Goal: Task Accomplishment & Management: Use online tool/utility

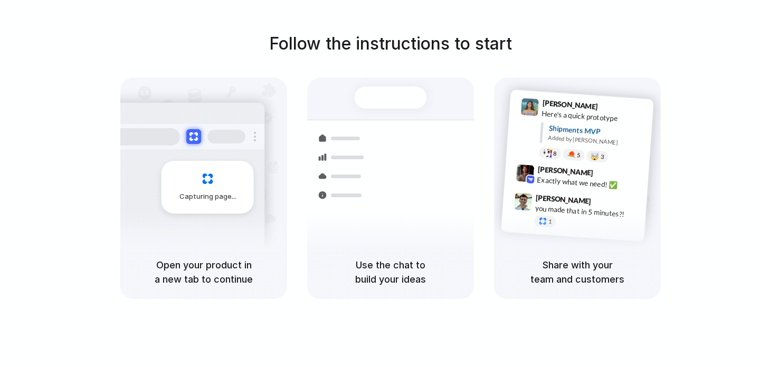
click at [355, 40] on h1 "Follow the instructions to start" at bounding box center [390, 43] width 243 height 25
drag, startPoint x: 395, startPoint y: 258, endPoint x: 537, endPoint y: 193, distance: 156.1
click at [399, 258] on h5 "Use the chat to build your ideas" at bounding box center [390, 272] width 141 height 28
click at [568, 168] on span "[PERSON_NAME]" at bounding box center [565, 171] width 56 height 15
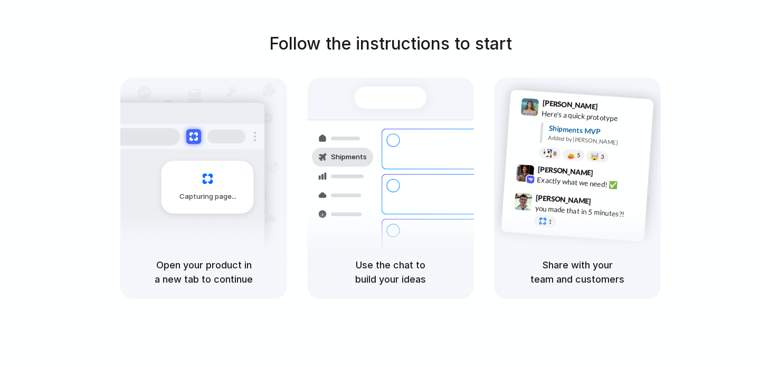
drag, startPoint x: 237, startPoint y: 191, endPoint x: 321, endPoint y: 152, distance: 92.8
click at [245, 189] on div "Capturing page" at bounding box center [207, 187] width 92 height 53
click at [436, 93] on div "Ready Shipments Container from [GEOGRAPHIC_DATA] 40ft • ETA [DATE] • In transit…" at bounding box center [390, 177] width 179 height 183
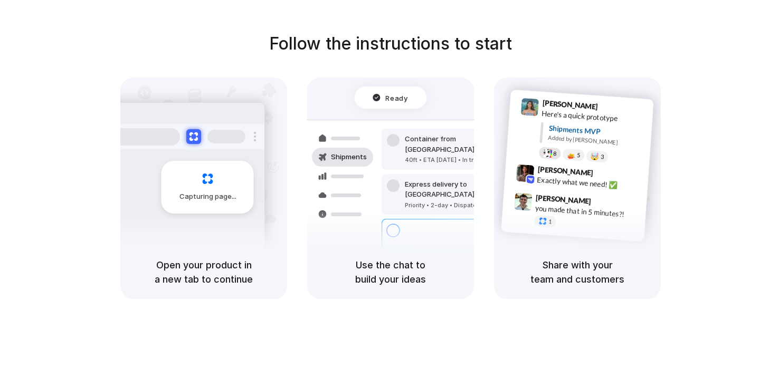
click at [559, 154] on div "8" at bounding box center [550, 153] width 23 height 13
drag, startPoint x: 416, startPoint y: 268, endPoint x: 395, endPoint y: 268, distance: 20.6
click at [408, 268] on h5 "Use the chat to build your ideas" at bounding box center [390, 272] width 141 height 28
click at [219, 273] on h5 "Open your product in a new tab to continue" at bounding box center [203, 272] width 141 height 28
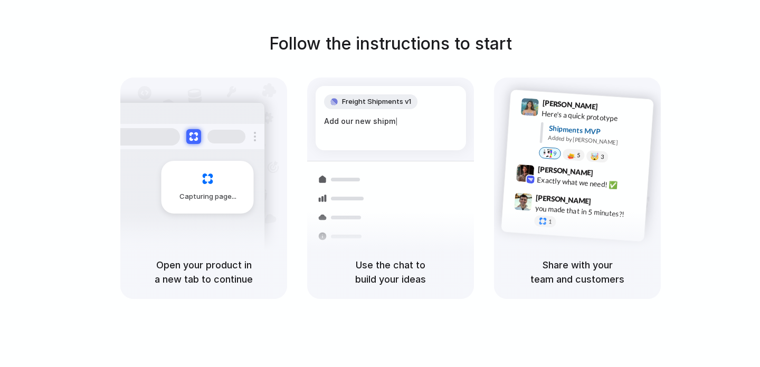
click at [411, 42] on h1 "Follow the instructions to start" at bounding box center [390, 43] width 243 height 25
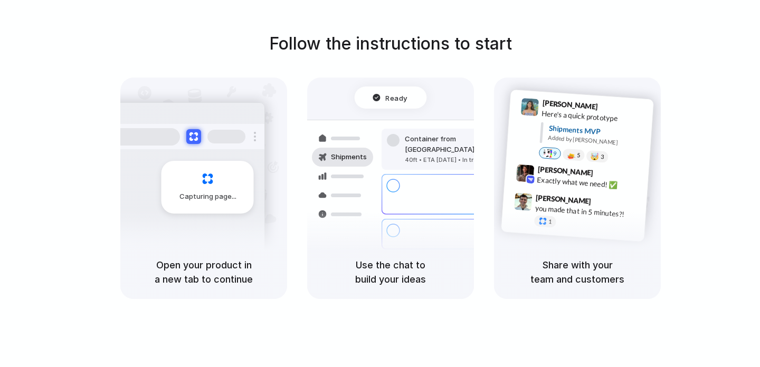
click at [546, 253] on div "Share with your team and customers" at bounding box center [577, 272] width 167 height 54
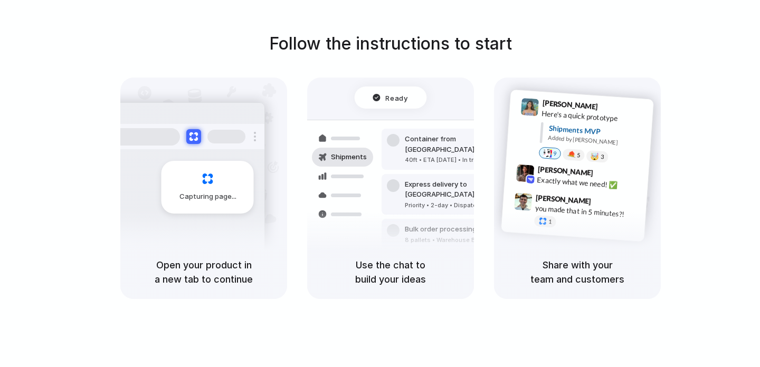
click at [391, 100] on span "Ready" at bounding box center [397, 97] width 22 height 11
click at [371, 99] on div "Ready" at bounding box center [391, 98] width 72 height 22
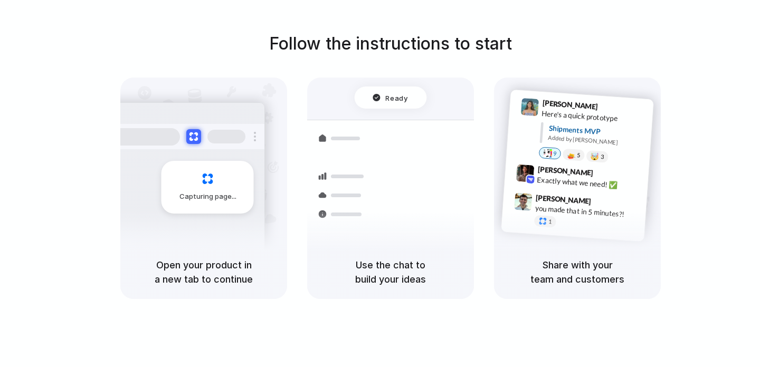
click at [389, 275] on h5 "Use the chat to build your ideas" at bounding box center [390, 272] width 141 height 28
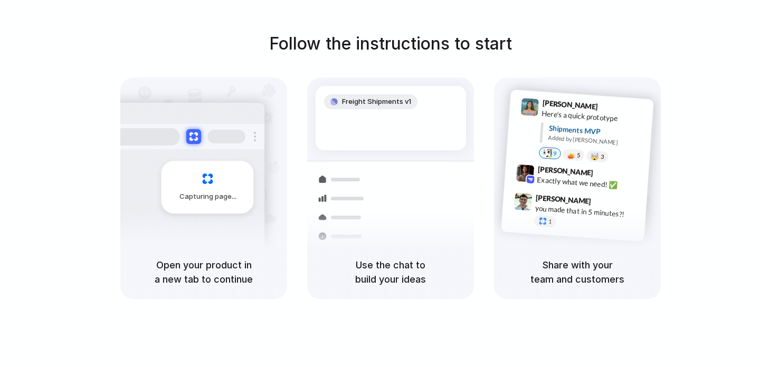
click at [206, 179] on div "Capturing page" at bounding box center [207, 187] width 92 height 53
click at [196, 139] on button at bounding box center [193, 136] width 15 height 15
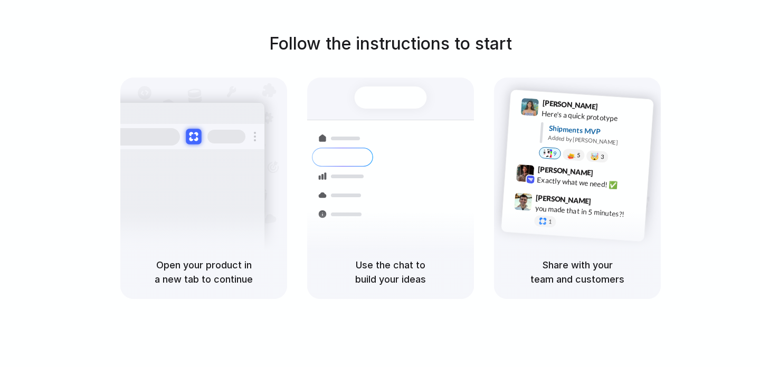
click at [196, 137] on button at bounding box center [193, 136] width 15 height 15
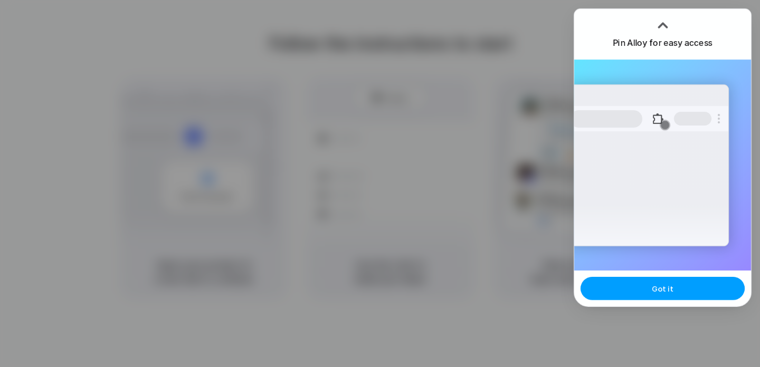
click at [660, 285] on span "Got it" at bounding box center [662, 288] width 21 height 11
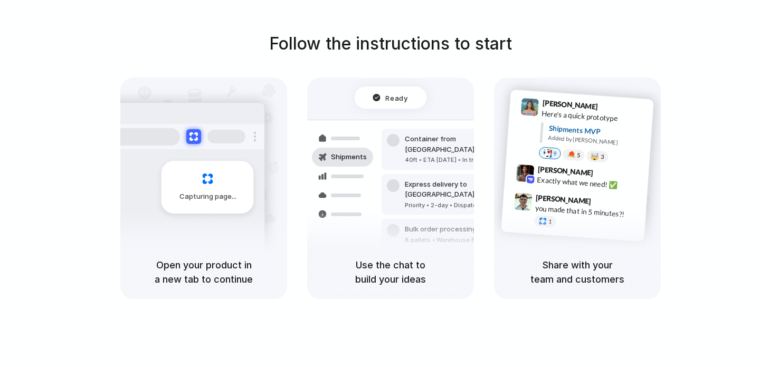
click at [673, 95] on div "Follow the instructions to start Capturing page Open your product in a new tab …" at bounding box center [391, 165] width 760 height 268
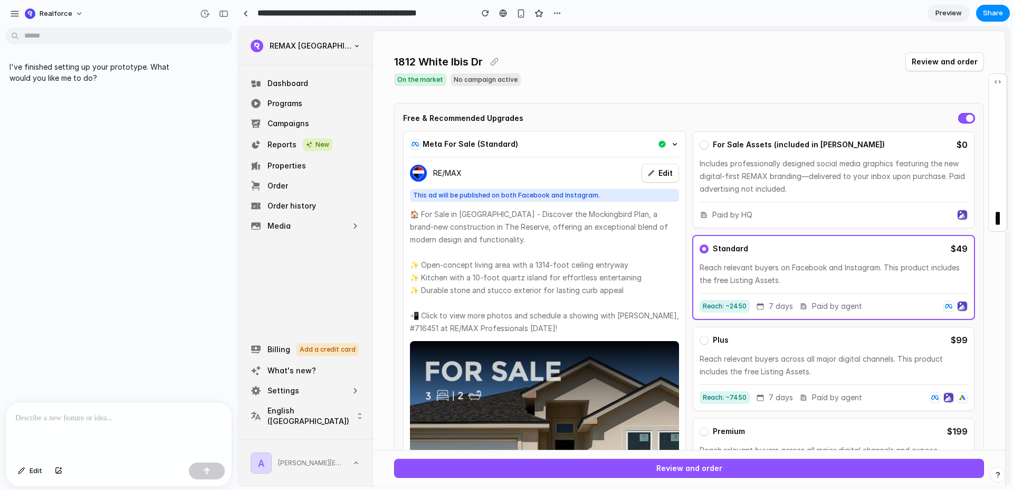
click at [69, 367] on p at bounding box center [118, 418] width 207 height 13
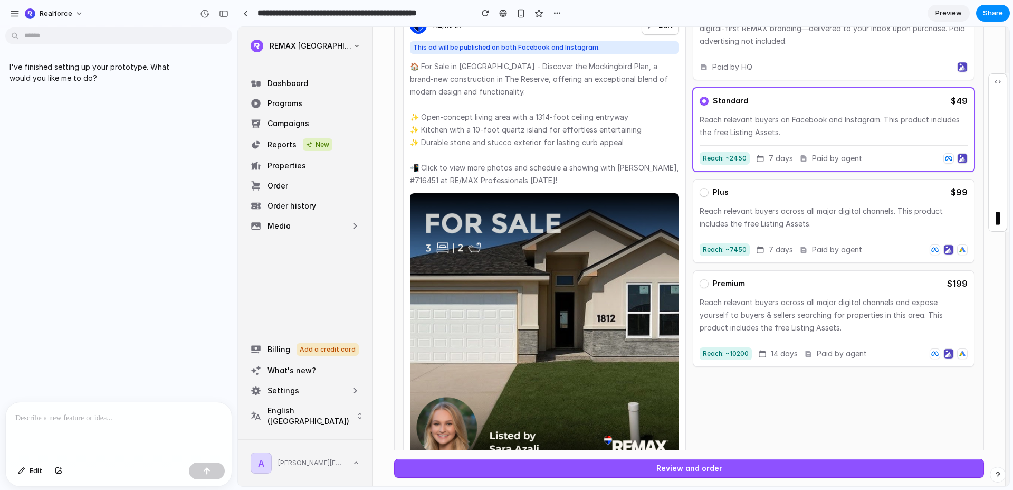
scroll to position [118, 0]
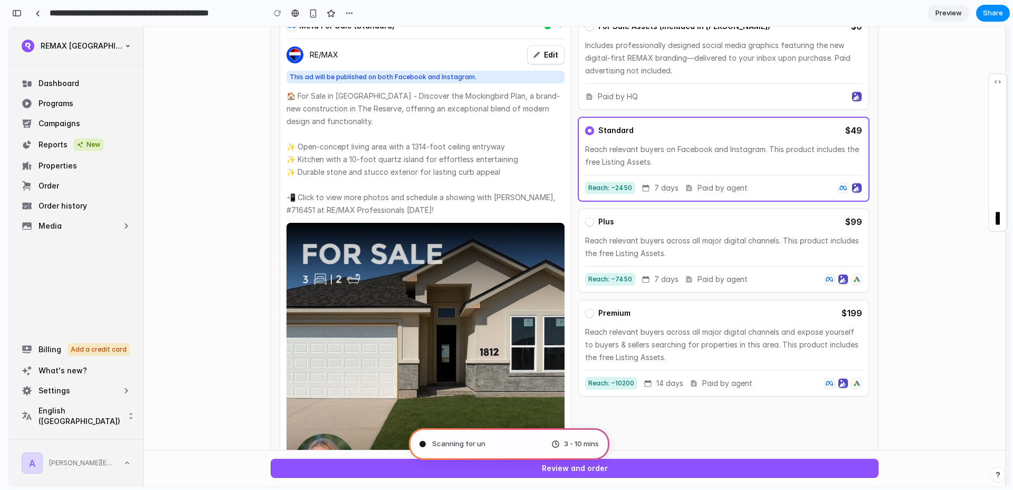
type input "**********"
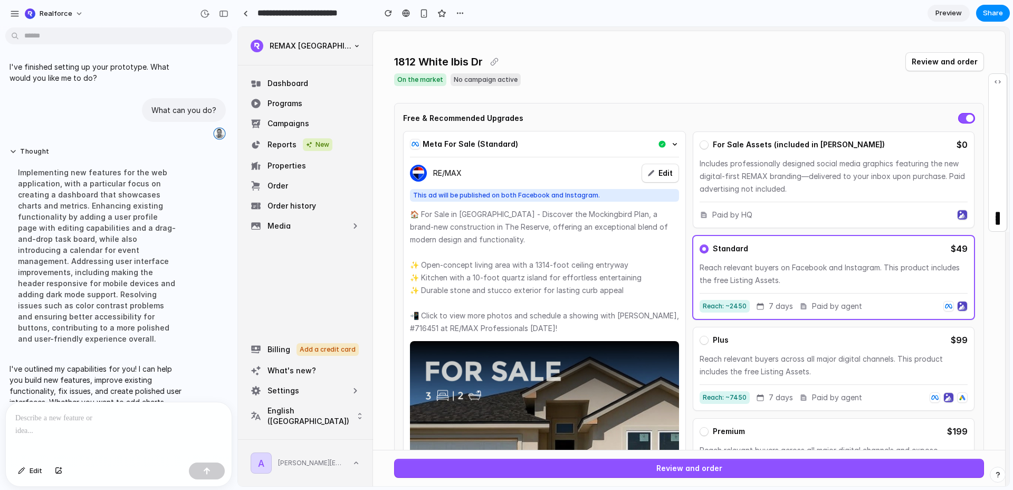
scroll to position [39, 0]
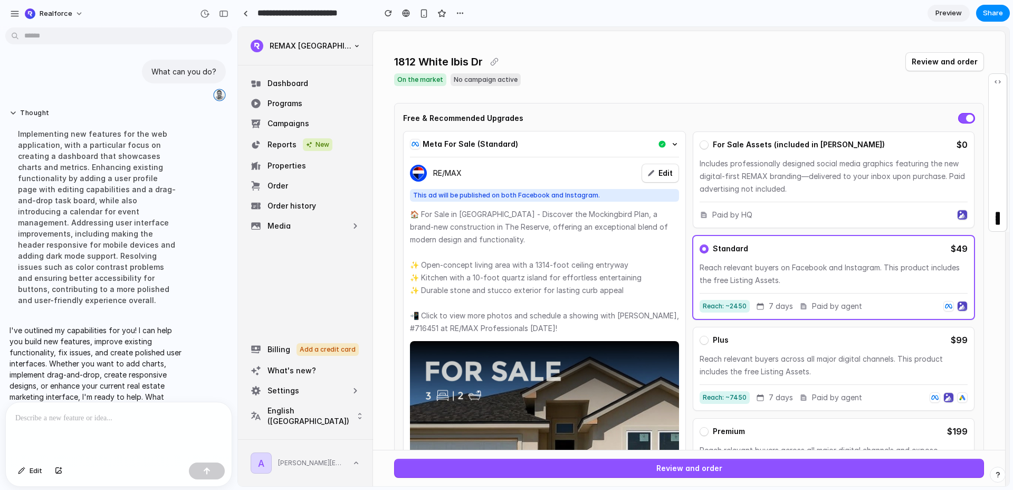
click at [653, 170] on icon "button" at bounding box center [651, 173] width 6 height 6
drag, startPoint x: 663, startPoint y: 173, endPoint x: 630, endPoint y: 177, distance: 33.6
click at [630, 177] on div "RE/MAX Edit" at bounding box center [544, 173] width 269 height 19
click at [759, 186] on p "Includes professionally designed social media graphics featuring the new digita…" at bounding box center [834, 176] width 268 height 38
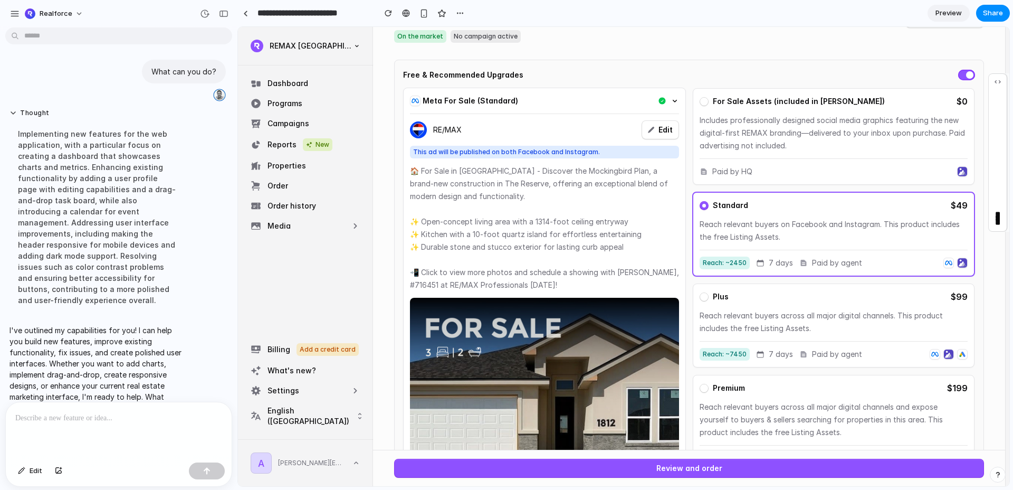
scroll to position [0, 0]
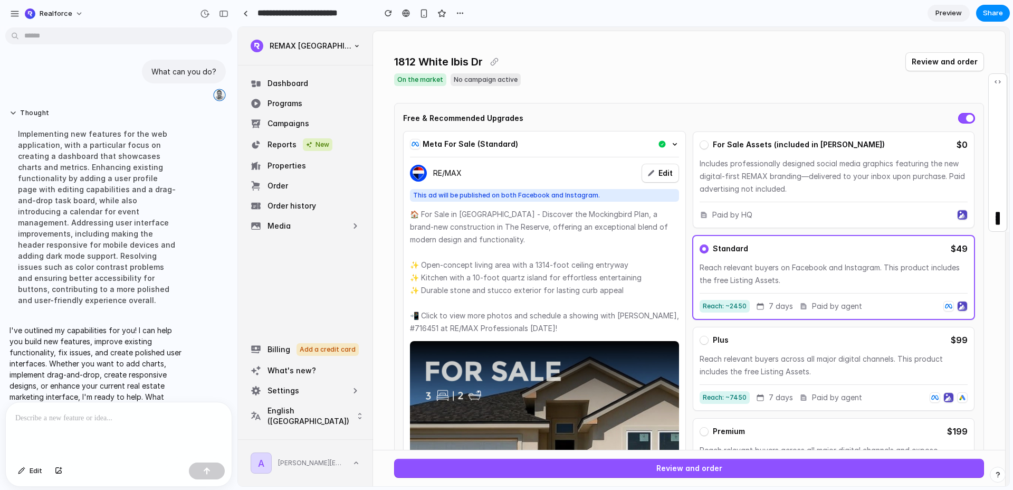
click at [674, 367] on button "Review and order" at bounding box center [689, 467] width 590 height 19
click at [140, 367] on p at bounding box center [118, 418] width 207 height 13
click at [206, 367] on div "button" at bounding box center [206, 470] width 7 height 7
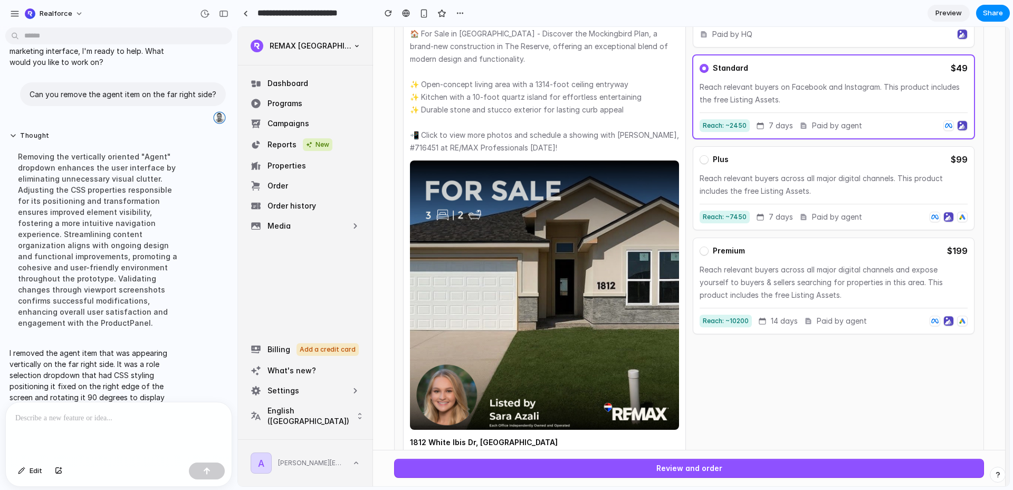
scroll to position [298, 0]
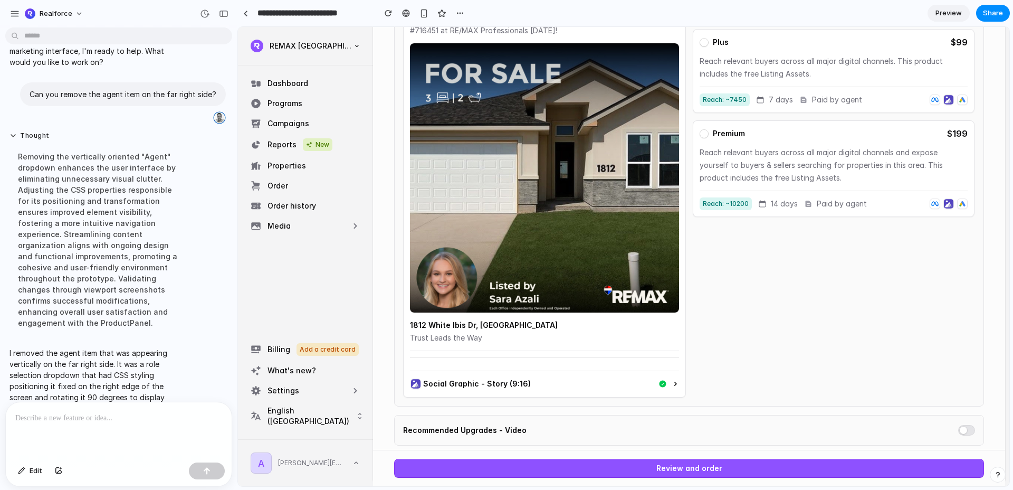
click at [90, 367] on div at bounding box center [119, 430] width 226 height 56
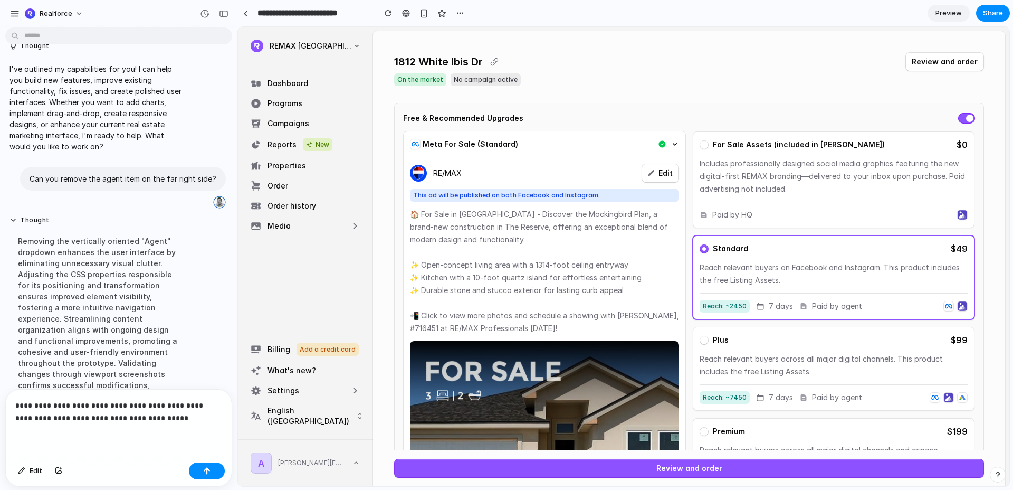
scroll to position [203, 0]
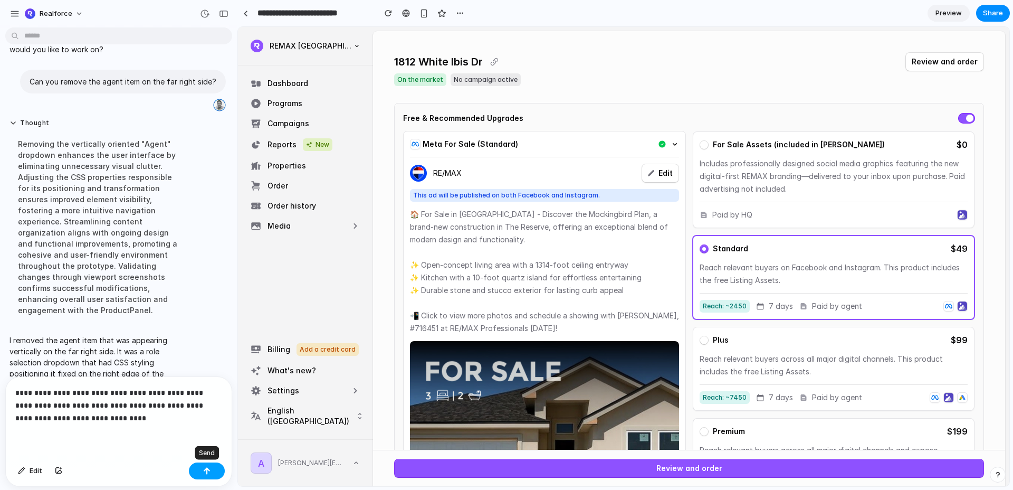
click at [205, 367] on div "button" at bounding box center [206, 470] width 7 height 7
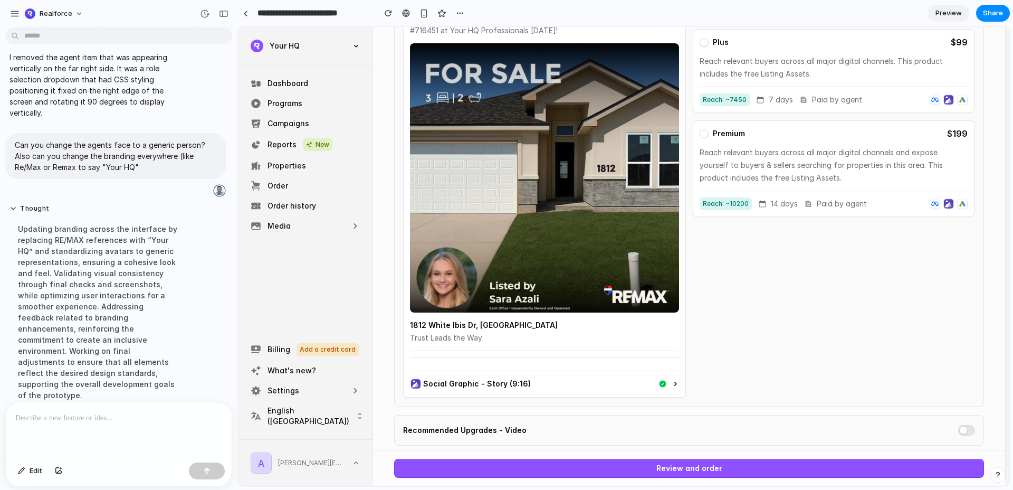
scroll to position [376, 0]
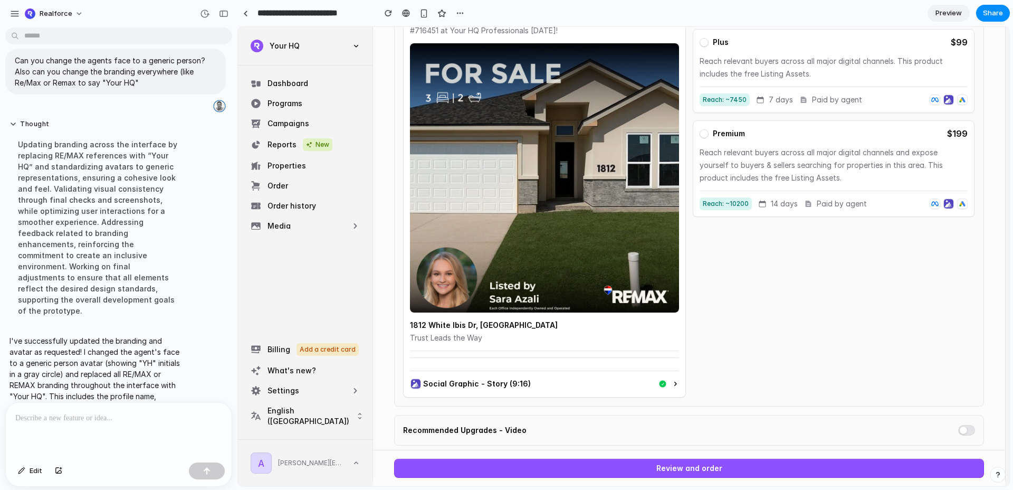
click at [127, 367] on div at bounding box center [119, 430] width 226 height 56
click at [442, 279] on img at bounding box center [544, 177] width 269 height 269
click at [73, 367] on p "*********" at bounding box center [118, 418] width 207 height 13
click at [84, 367] on div "**********" at bounding box center [119, 423] width 226 height 69
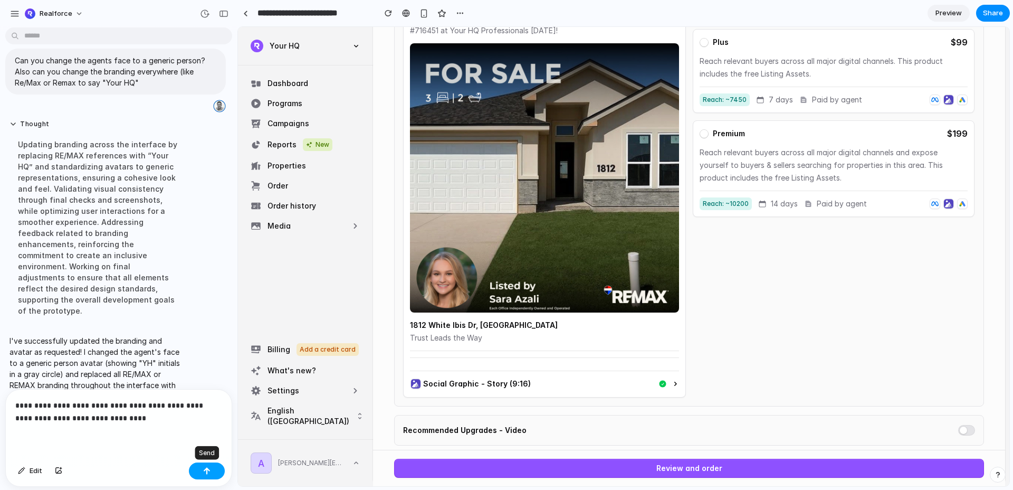
click at [212, 367] on button "button" at bounding box center [207, 470] width 36 height 17
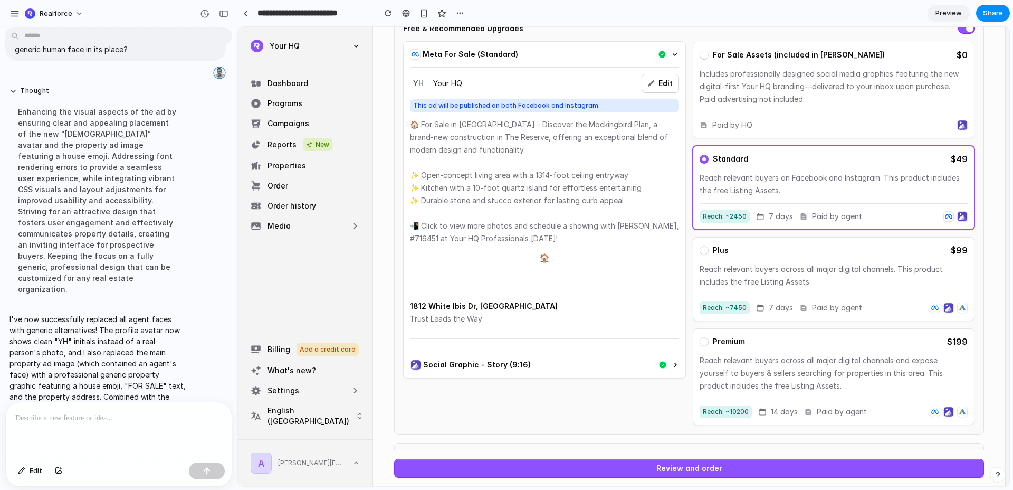
scroll to position [117, 0]
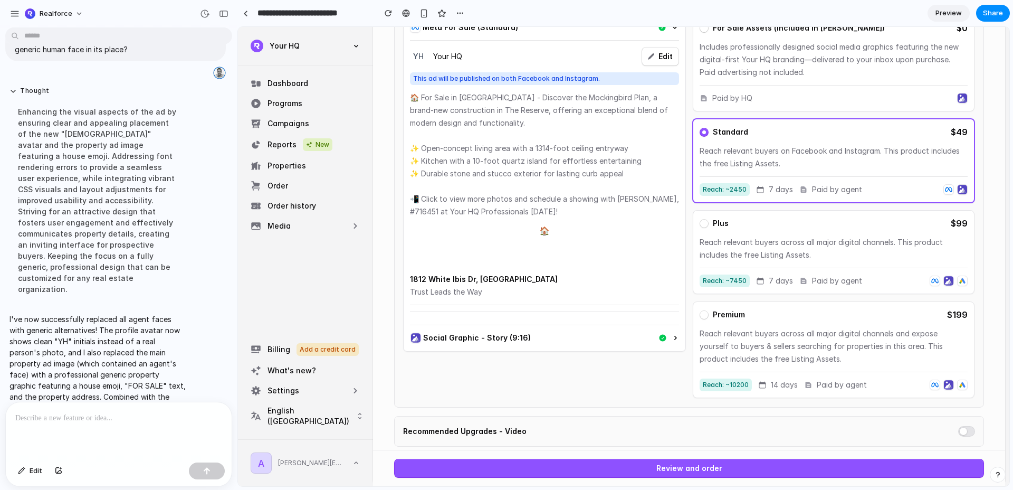
click at [114, 367] on p at bounding box center [118, 418] width 207 height 13
click at [100, 367] on p "**********" at bounding box center [118, 411] width 207 height 25
click at [0, 0] on lt-span "*****" at bounding box center [0, 0] width 0 height 0
click at [150, 367] on p "**********" at bounding box center [118, 411] width 207 height 25
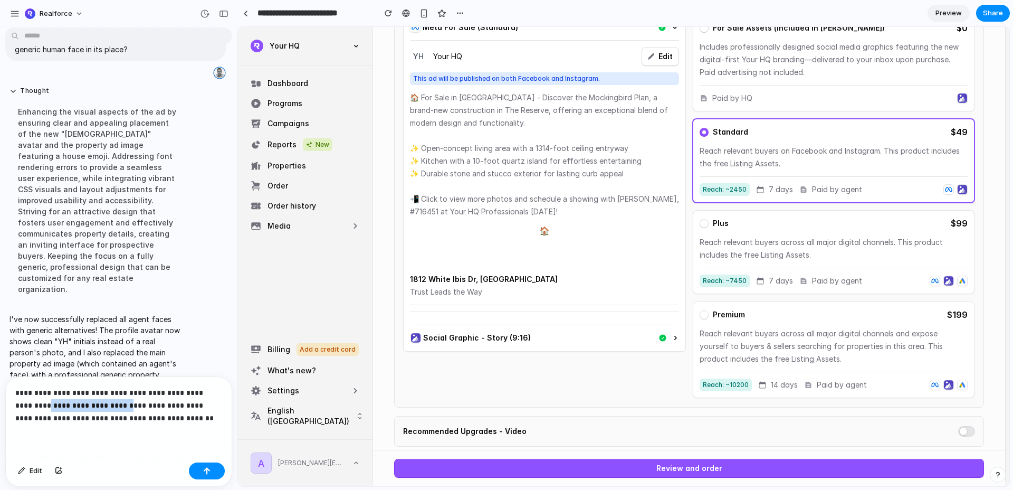
drag, startPoint x: 30, startPoint y: 405, endPoint x: 116, endPoint y: 407, distance: 86.0
click at [112, 367] on p "**********" at bounding box center [118, 405] width 207 height 38
copy p "**********"
drag, startPoint x: 163, startPoint y: 422, endPoint x: 185, endPoint y: 422, distance: 22.7
click at [163, 367] on p "**********" at bounding box center [118, 405] width 207 height 38
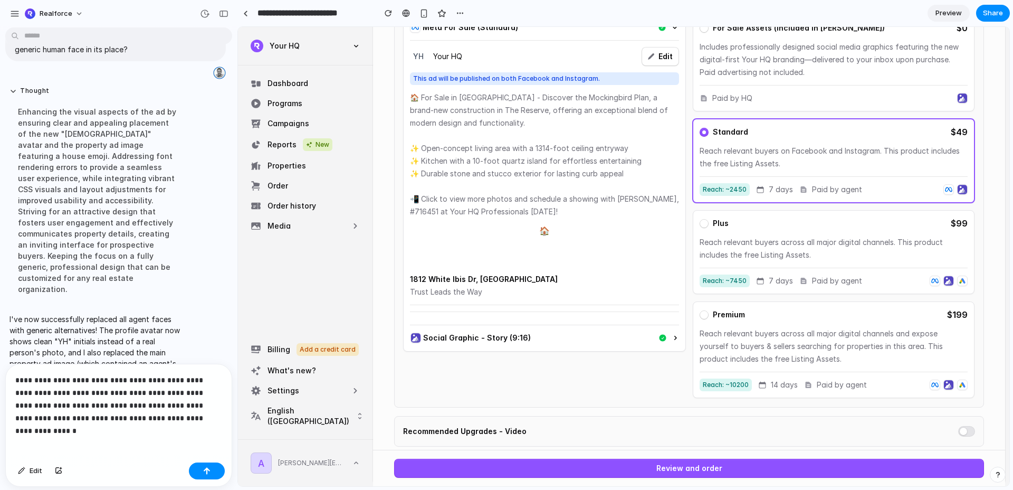
click at [163, 367] on p "**********" at bounding box center [118, 399] width 207 height 51
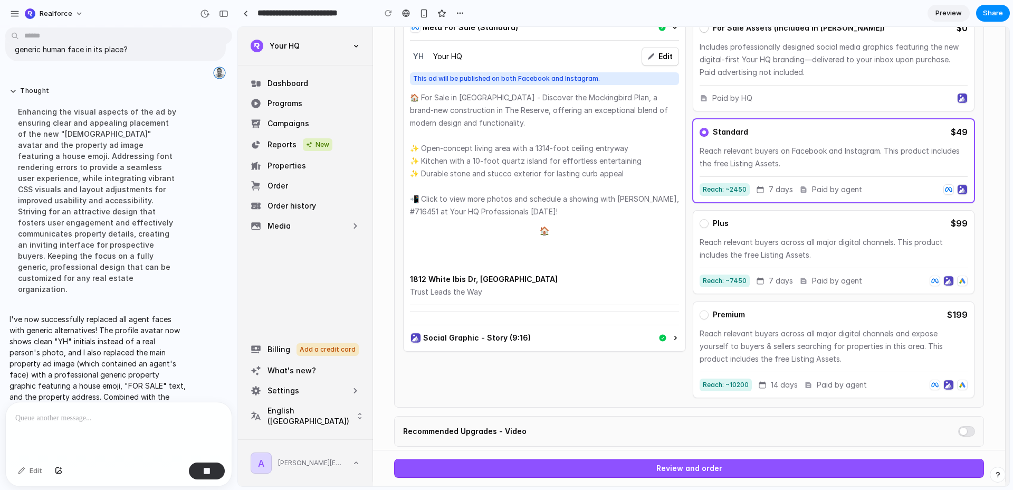
scroll to position [724, 0]
